Goal: Navigation & Orientation: Go to known website

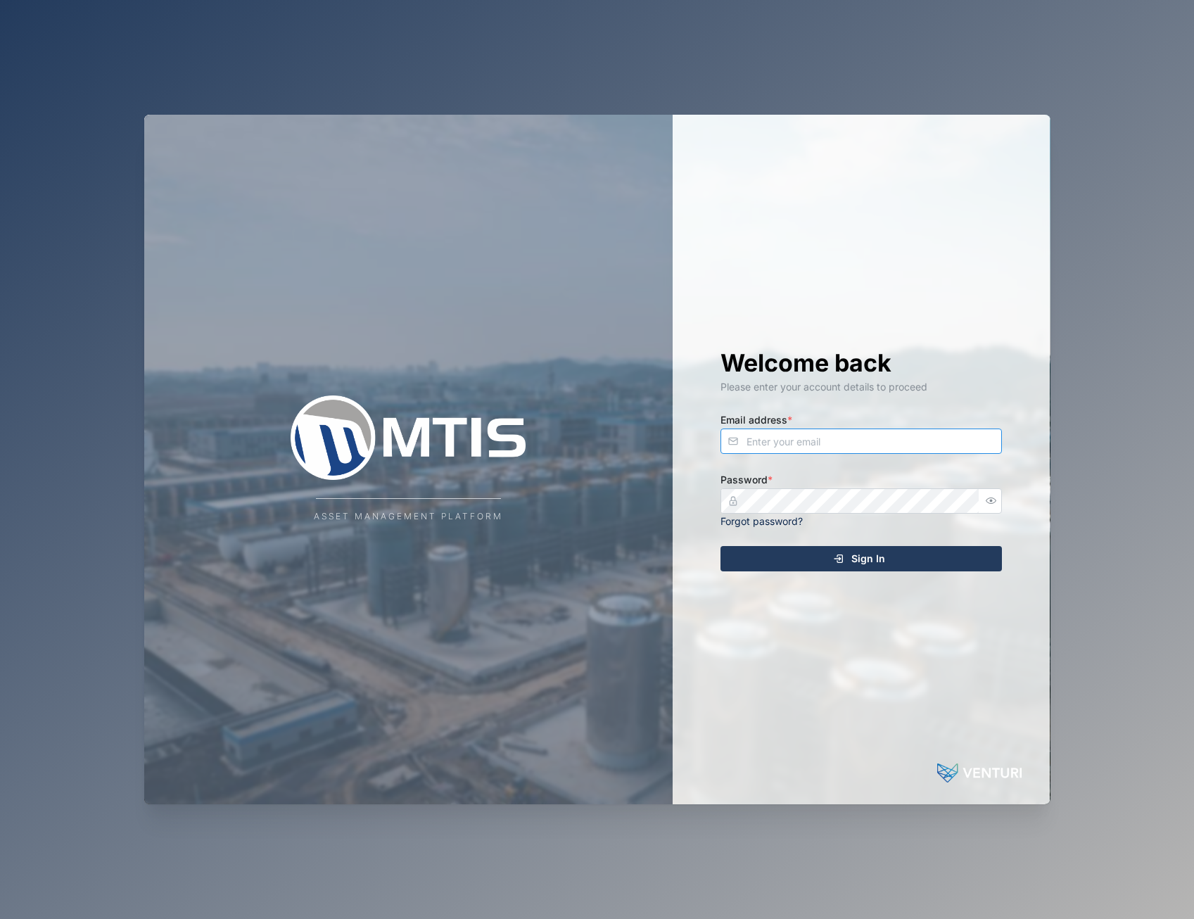
type input "admin@venturi.io"
click at [841, 59] on div "Asset Management Platform Welcome back Please enter your account details to pro…" at bounding box center [597, 459] width 928 height 919
